Goal: Communication & Community: Answer question/provide support

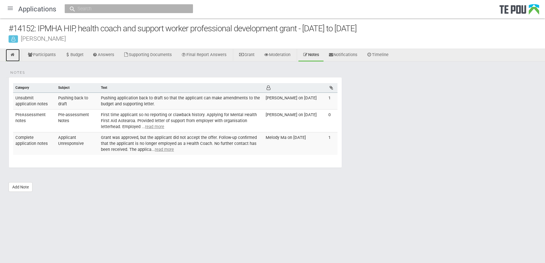
click at [11, 57] on icon at bounding box center [12, 55] width 5 height 4
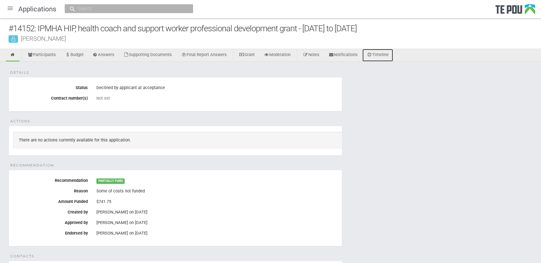
click at [385, 59] on link "Timeline" at bounding box center [377, 55] width 30 height 13
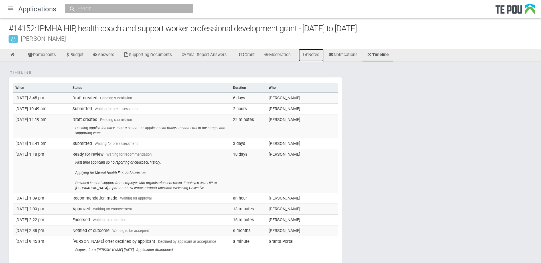
click at [319, 54] on link "Notes" at bounding box center [310, 55] width 25 height 13
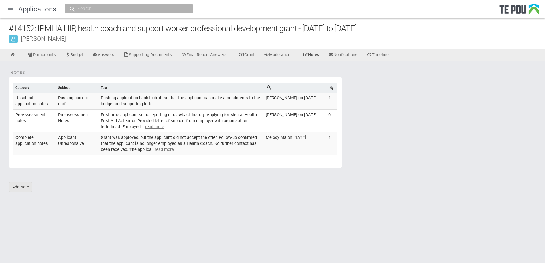
click at [24, 185] on link "Add Note" at bounding box center [21, 187] width 24 height 10
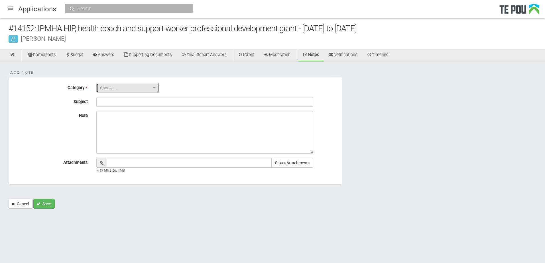
click at [102, 90] on span "Choose..." at bounding box center [126, 88] width 52 height 6
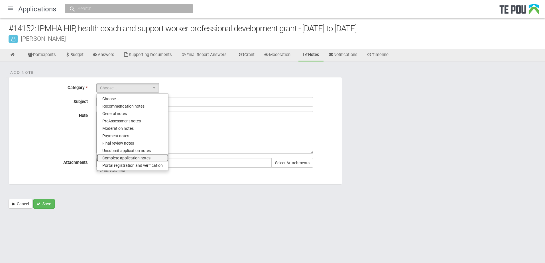
click at [136, 158] on span "Complete application notes" at bounding box center [126, 158] width 48 height 6
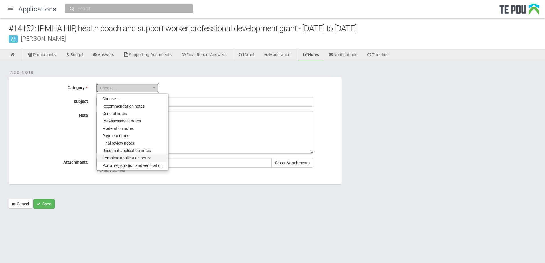
select select "8"
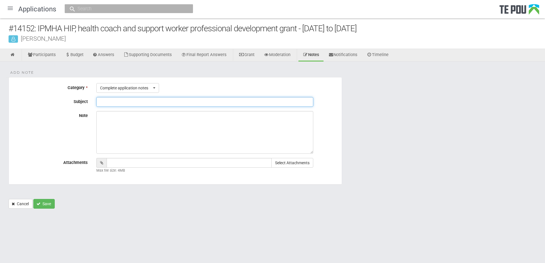
click at [119, 101] on input "Subject" at bounding box center [204, 102] width 217 height 10
type input "Applications pushed to declined"
type textarea "t"
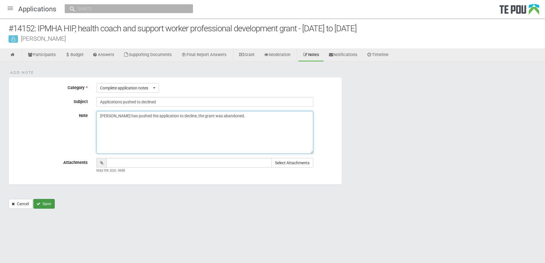
type textarea "[PERSON_NAME] has pushed the application to decline, the grant was abandoned."
click at [49, 204] on button "Save" at bounding box center [43, 204] width 21 height 10
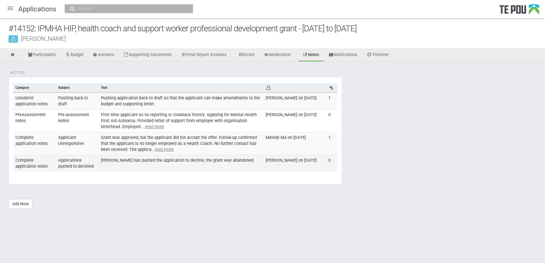
click at [196, 158] on td "[PERSON_NAME] has pushed the application to decline, the grant was abandoned." at bounding box center [181, 163] width 165 height 17
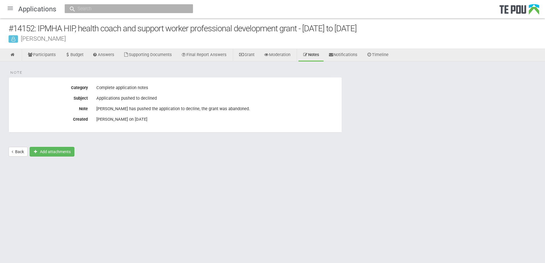
click at [146, 91] on div "Complete application notes" at bounding box center [216, 88] width 241 height 10
click at [152, 95] on div "Applications pushed to declined" at bounding box center [216, 99] width 241 height 10
click at [188, 111] on div "[PERSON_NAME] has pushed the application to decline, the grant was abandoned." at bounding box center [216, 109] width 241 height 10
click at [193, 109] on div "[PERSON_NAME] has pushed the application to decline, the grant was abandoned." at bounding box center [216, 109] width 241 height 10
click at [179, 109] on div "[PERSON_NAME] has pushed the application to decline, the grant was abandoned." at bounding box center [216, 109] width 241 height 10
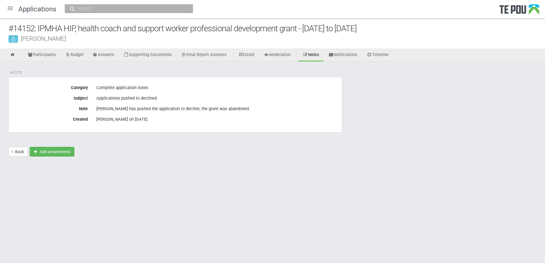
click at [179, 109] on div "[PERSON_NAME] has pushed the application to decline, the grant was abandoned." at bounding box center [216, 109] width 241 height 10
click at [178, 109] on div "[PERSON_NAME] has pushed the application to decline, the grant was abandoned." at bounding box center [216, 109] width 241 height 10
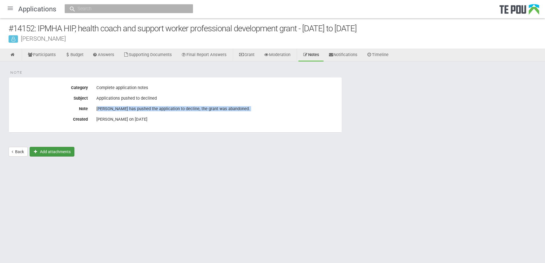
click at [43, 152] on button "Add attachments" at bounding box center [52, 152] width 45 height 10
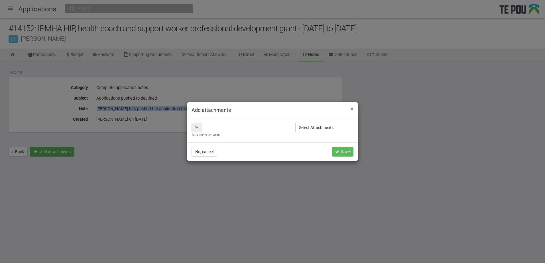
click at [351, 111] on span "×" at bounding box center [351, 108] width 3 height 7
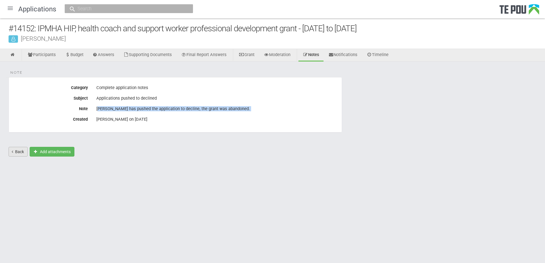
click at [26, 154] on link "Back" at bounding box center [18, 152] width 19 height 10
